Goal: Task Accomplishment & Management: Manage account settings

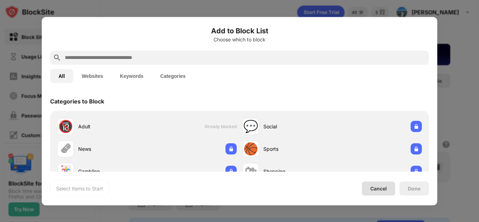
click at [373, 189] on div "Cancel" at bounding box center [379, 189] width 16 height 6
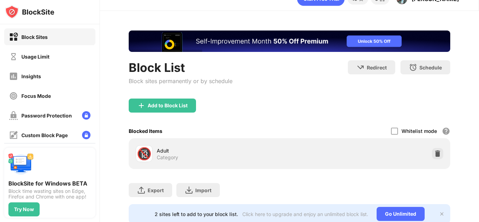
scroll to position [14, 0]
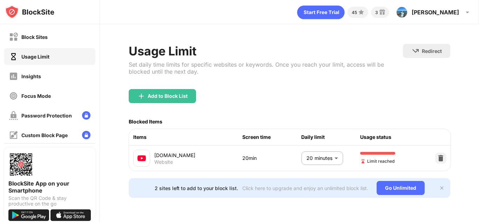
click at [330, 160] on body "Block Sites Usage Limit Insights Focus Mode Password Protection Custom Block Pa…" at bounding box center [239, 111] width 479 height 222
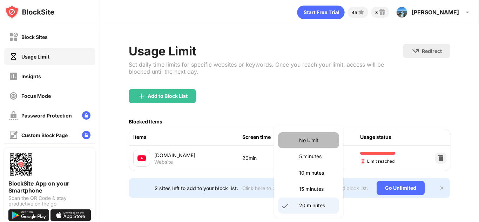
click at [324, 146] on li "No Limit" at bounding box center [308, 140] width 61 height 16
type input "********"
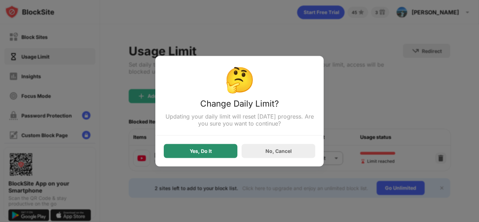
click at [212, 148] on div "Yes, Do It" at bounding box center [201, 151] width 74 height 14
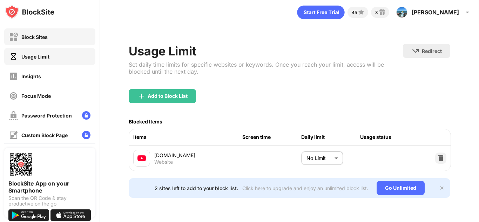
click at [52, 35] on div "Block Sites" at bounding box center [49, 36] width 91 height 17
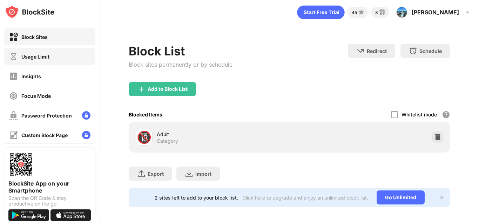
click at [18, 57] on div "Usage Limit" at bounding box center [29, 56] width 40 height 9
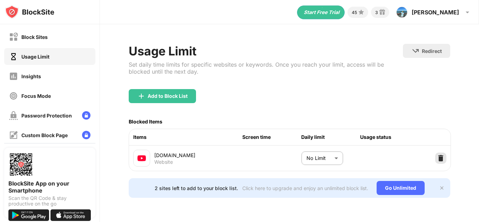
click at [445, 162] on div at bounding box center [441, 158] width 11 height 11
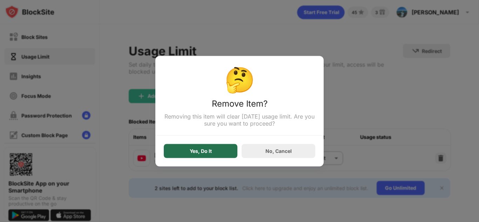
click at [217, 147] on div "Yes, Do It" at bounding box center [201, 151] width 74 height 14
